Goal: Connect with others

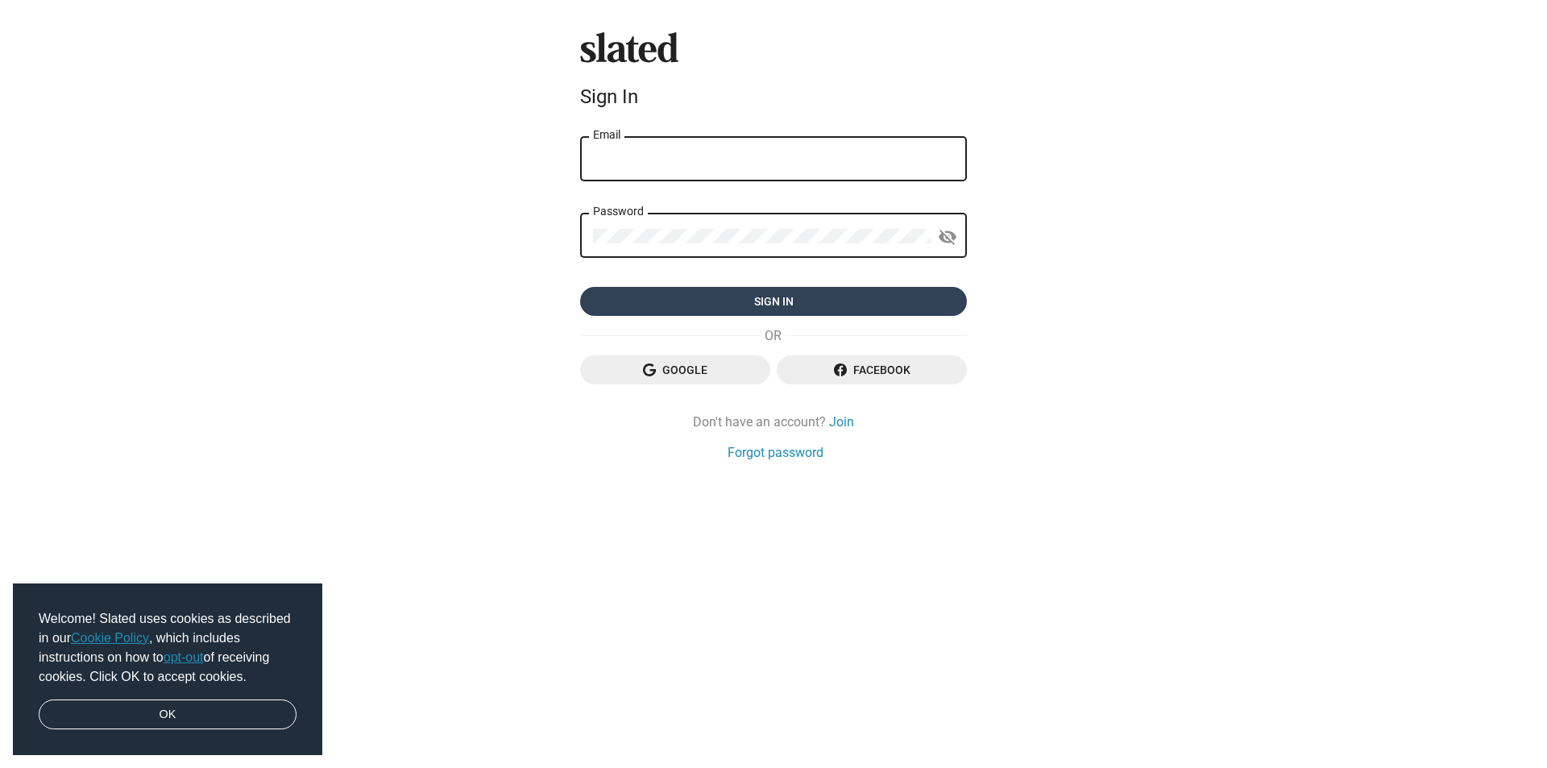
type input "[EMAIL_ADDRESS][DOMAIN_NAME]"
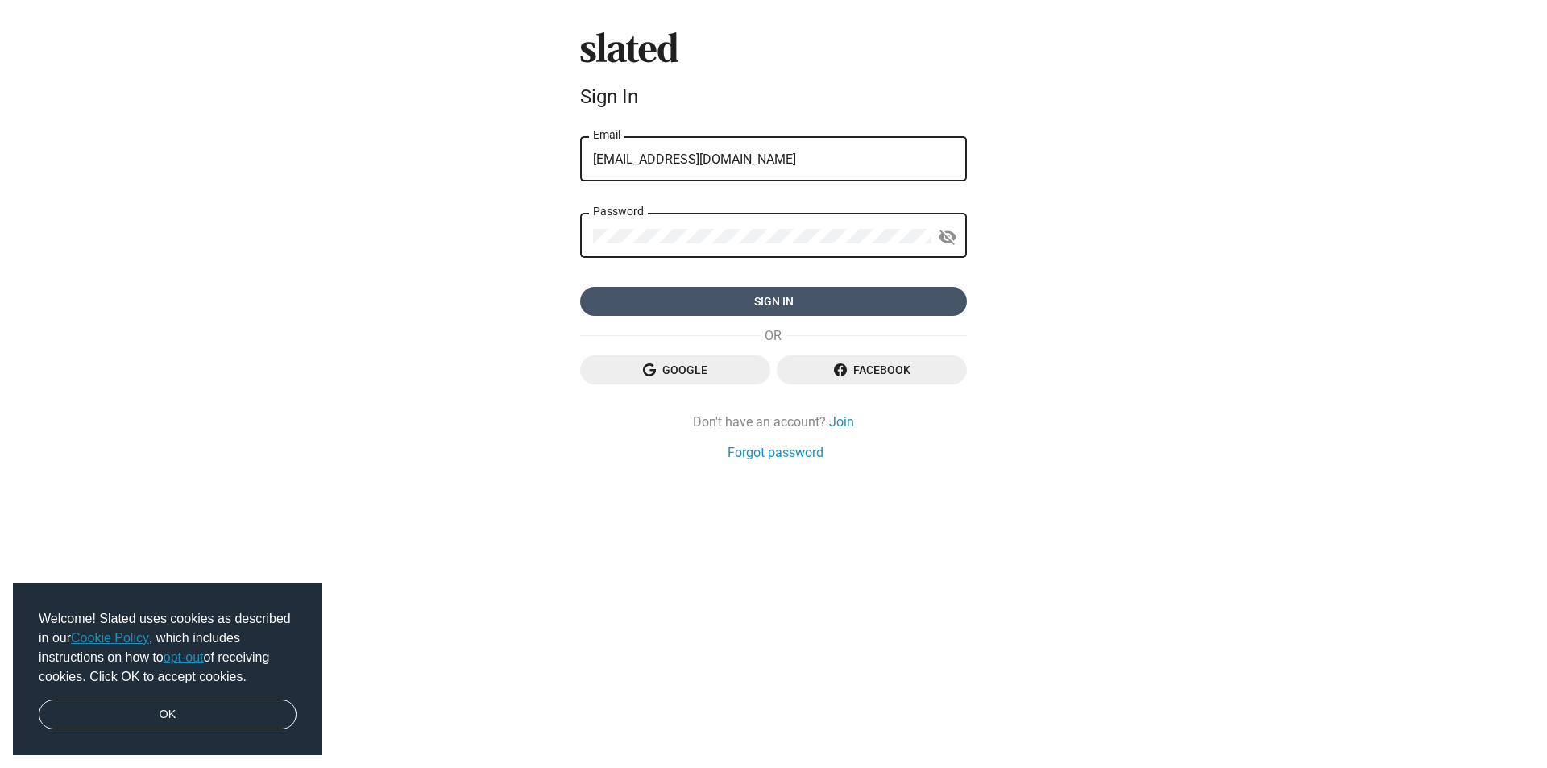
click at [777, 300] on span "Sign in" at bounding box center [773, 301] width 361 height 29
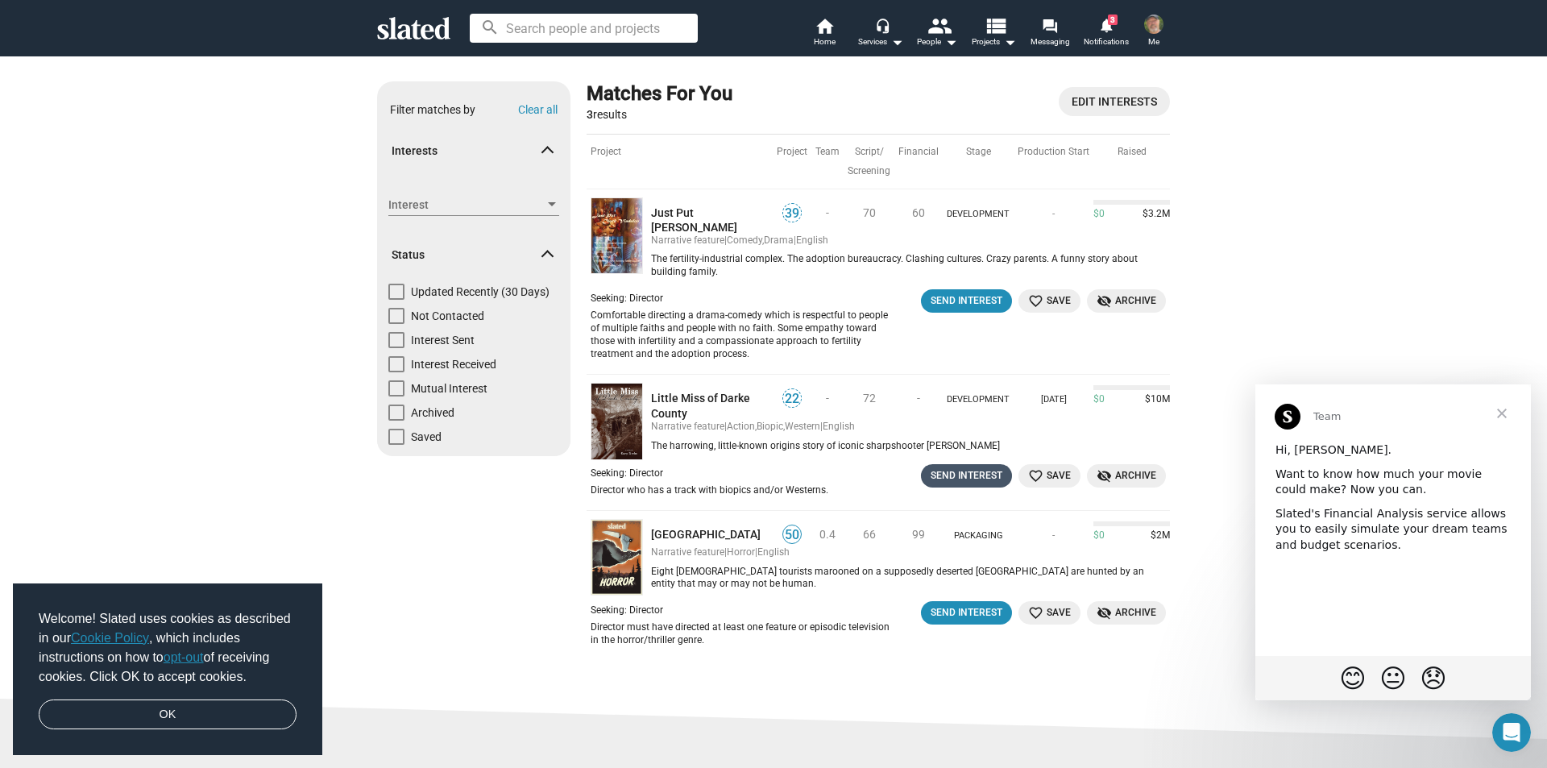
click at [956, 468] on div "Send Interest" at bounding box center [967, 475] width 72 height 17
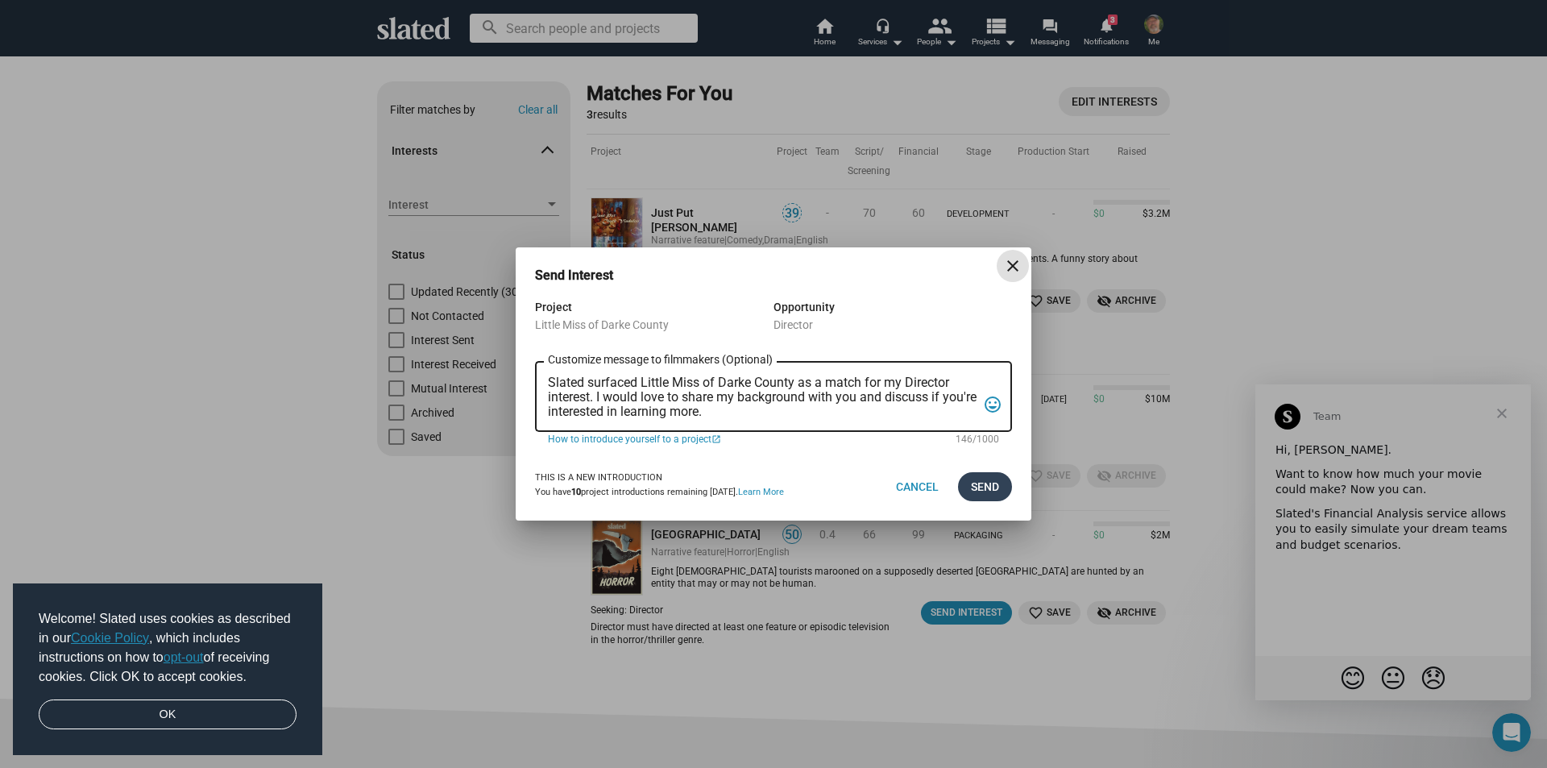
click at [987, 488] on span "Send" at bounding box center [985, 486] width 28 height 29
